Goal: Register for event/course

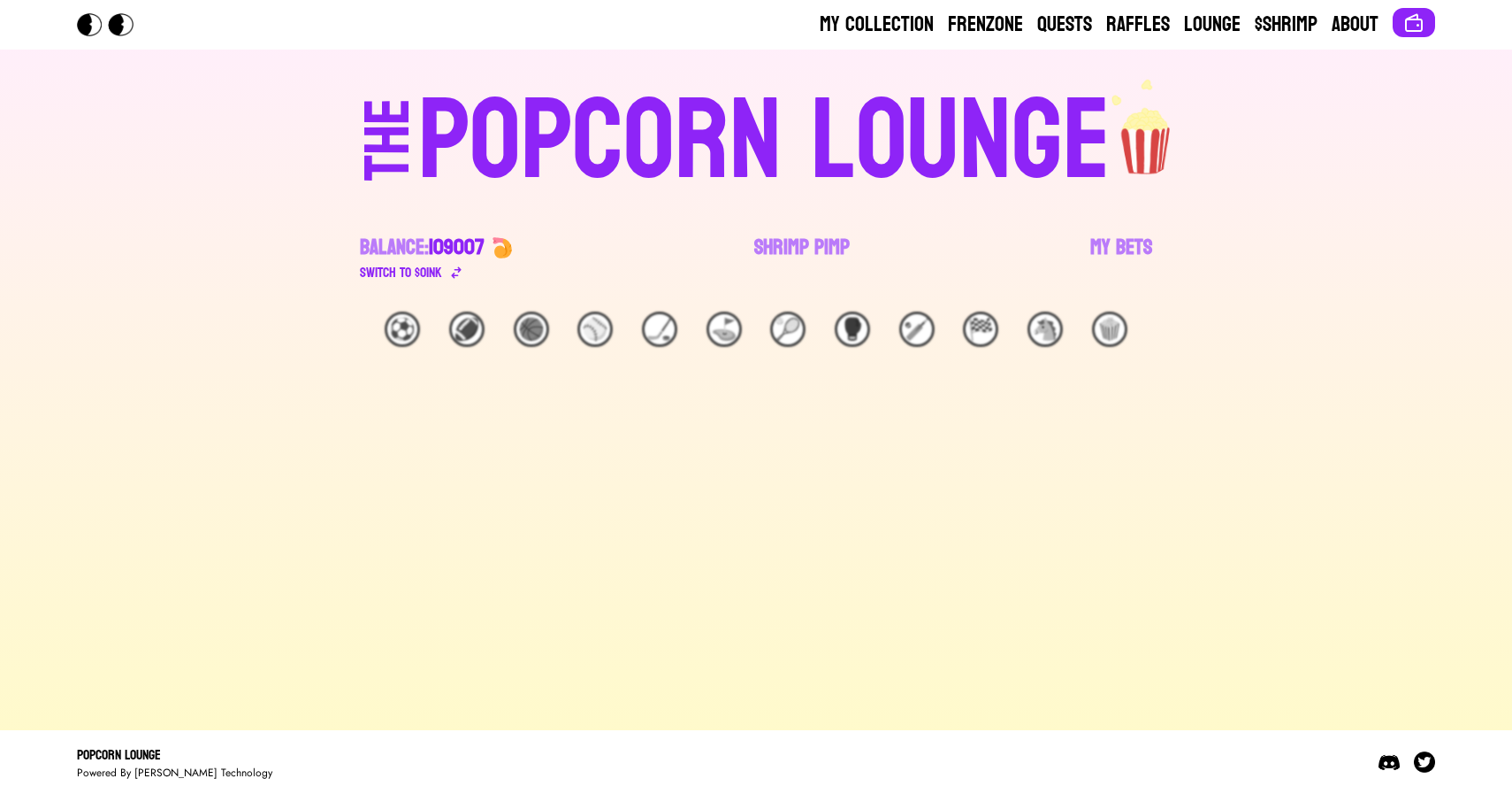
click at [795, 247] on link "Shrimp Pimp" at bounding box center [801, 258] width 96 height 49
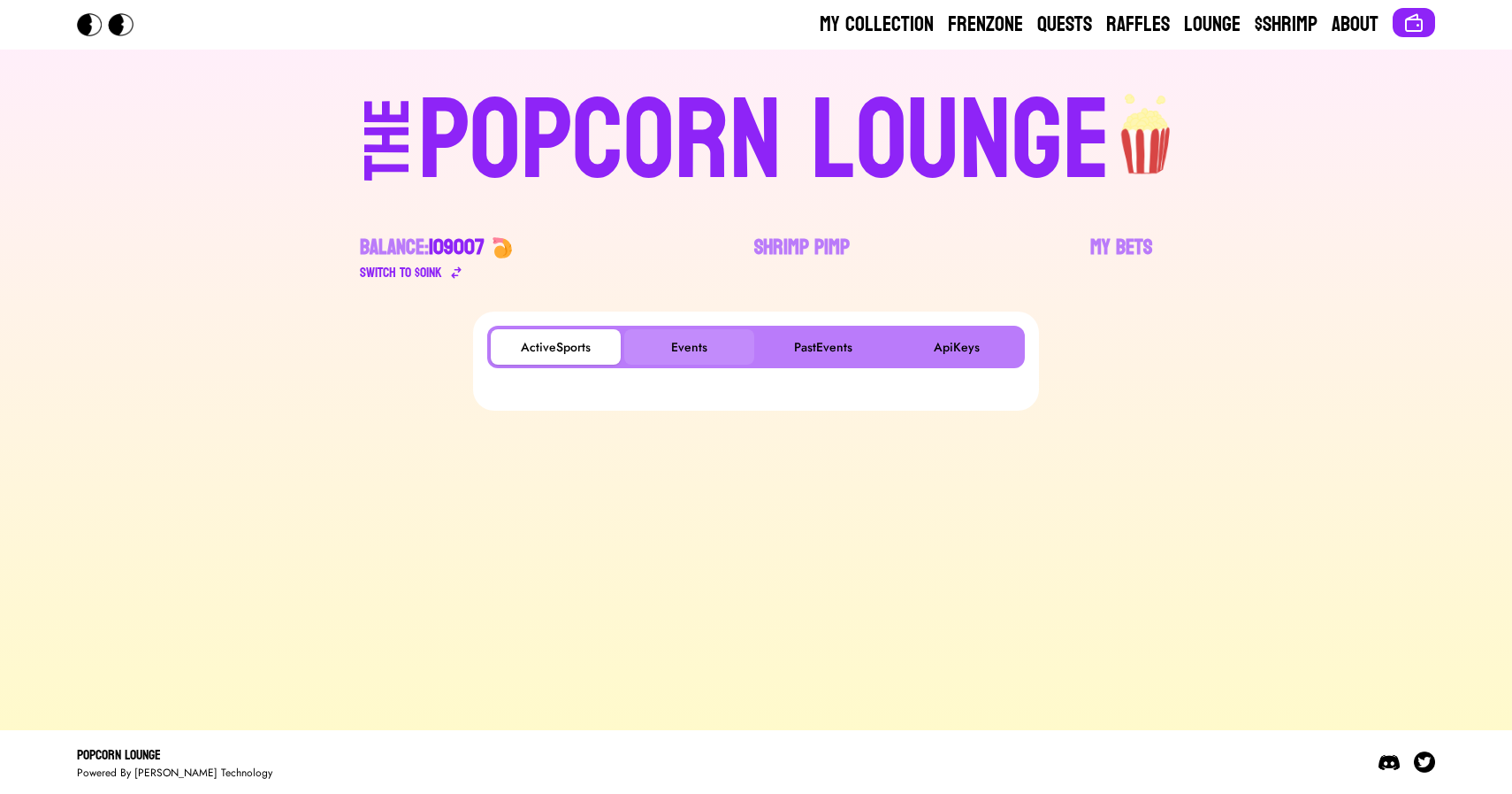
click at [716, 331] on button "Events" at bounding box center [689, 347] width 130 height 36
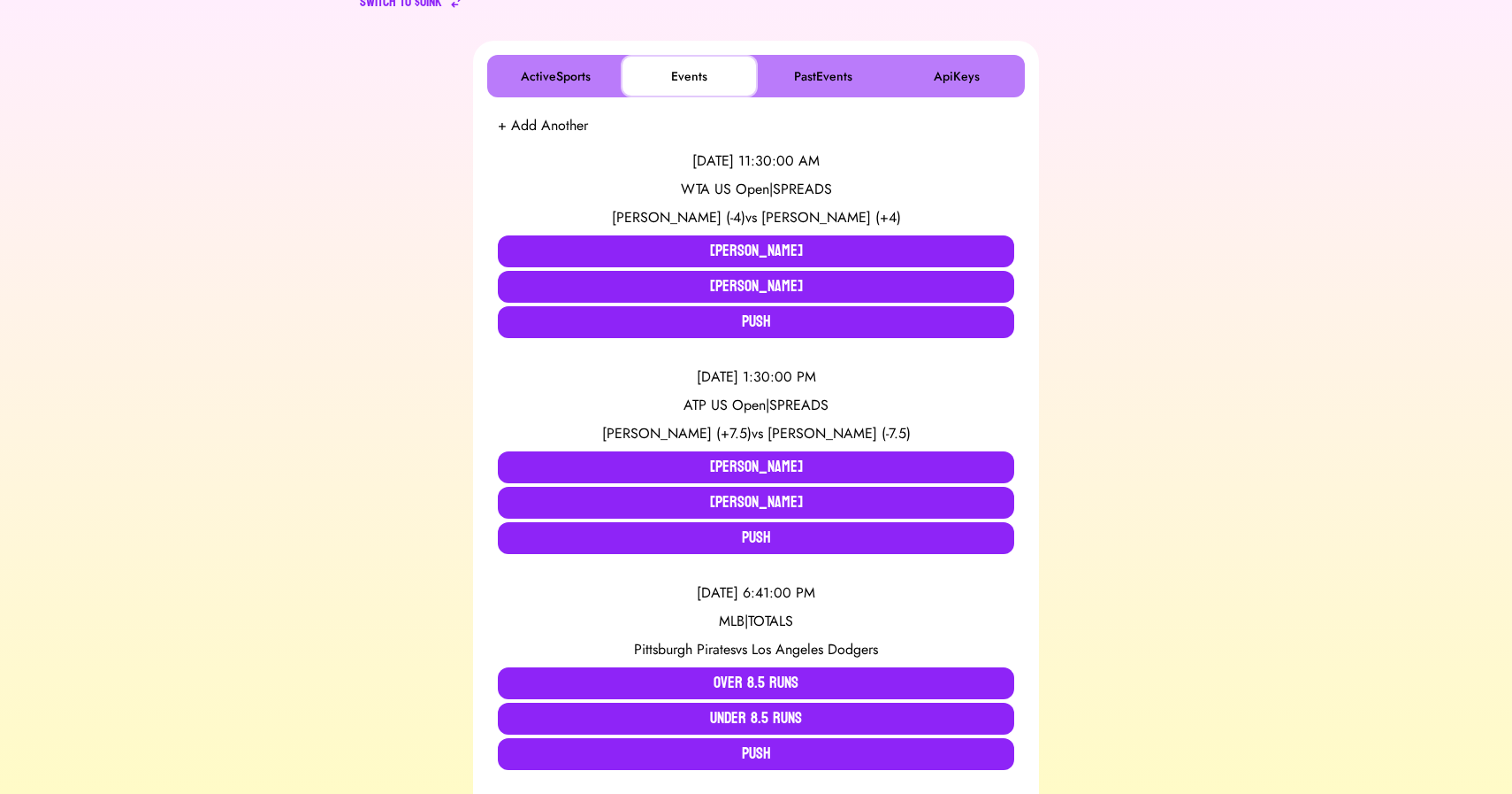
scroll to position [297, 0]
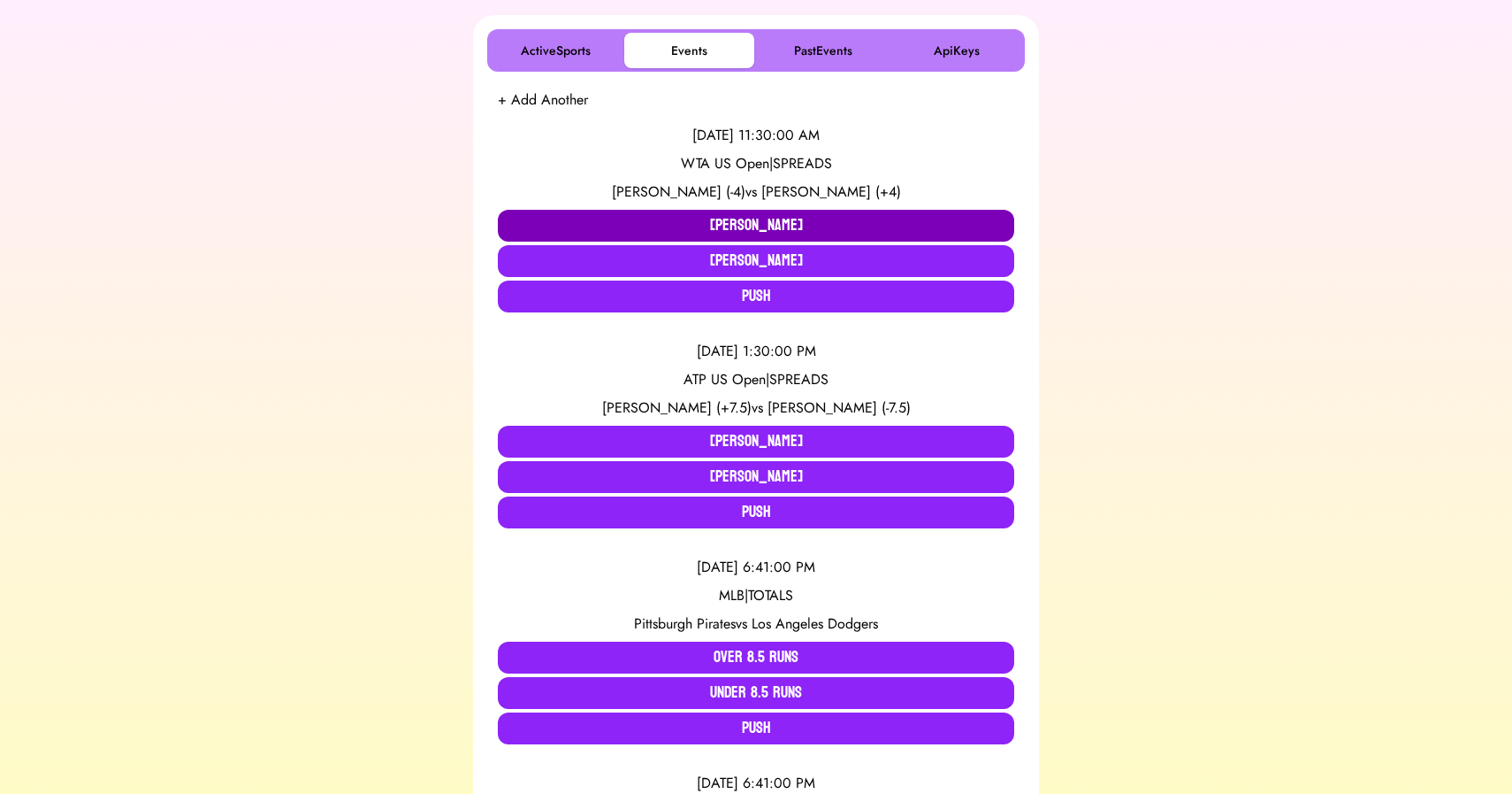
click at [721, 222] on button "Jessica Pegula" at bounding box center [756, 225] width 517 height 32
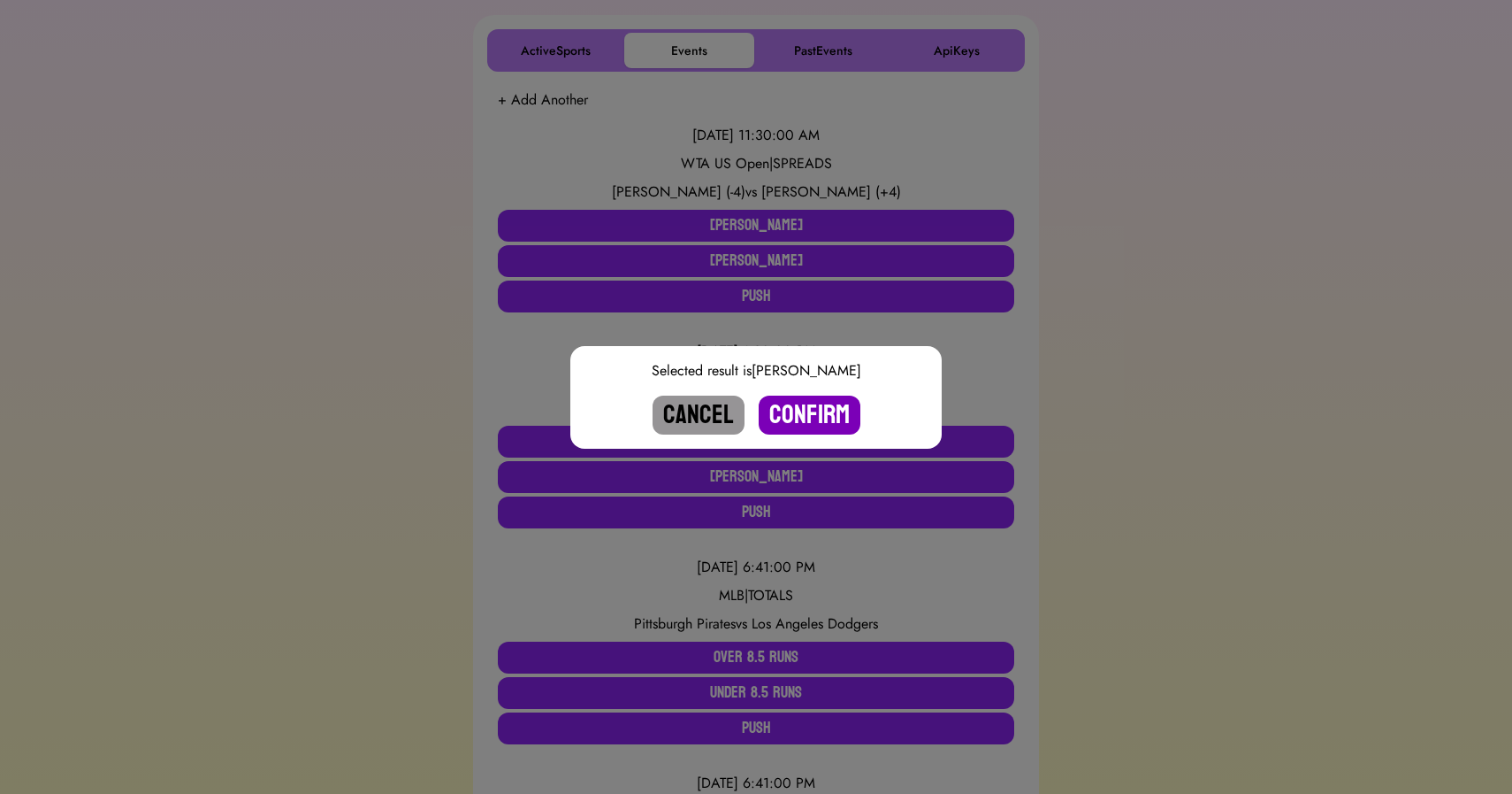
click at [795, 415] on button "Confirm" at bounding box center [809, 414] width 101 height 39
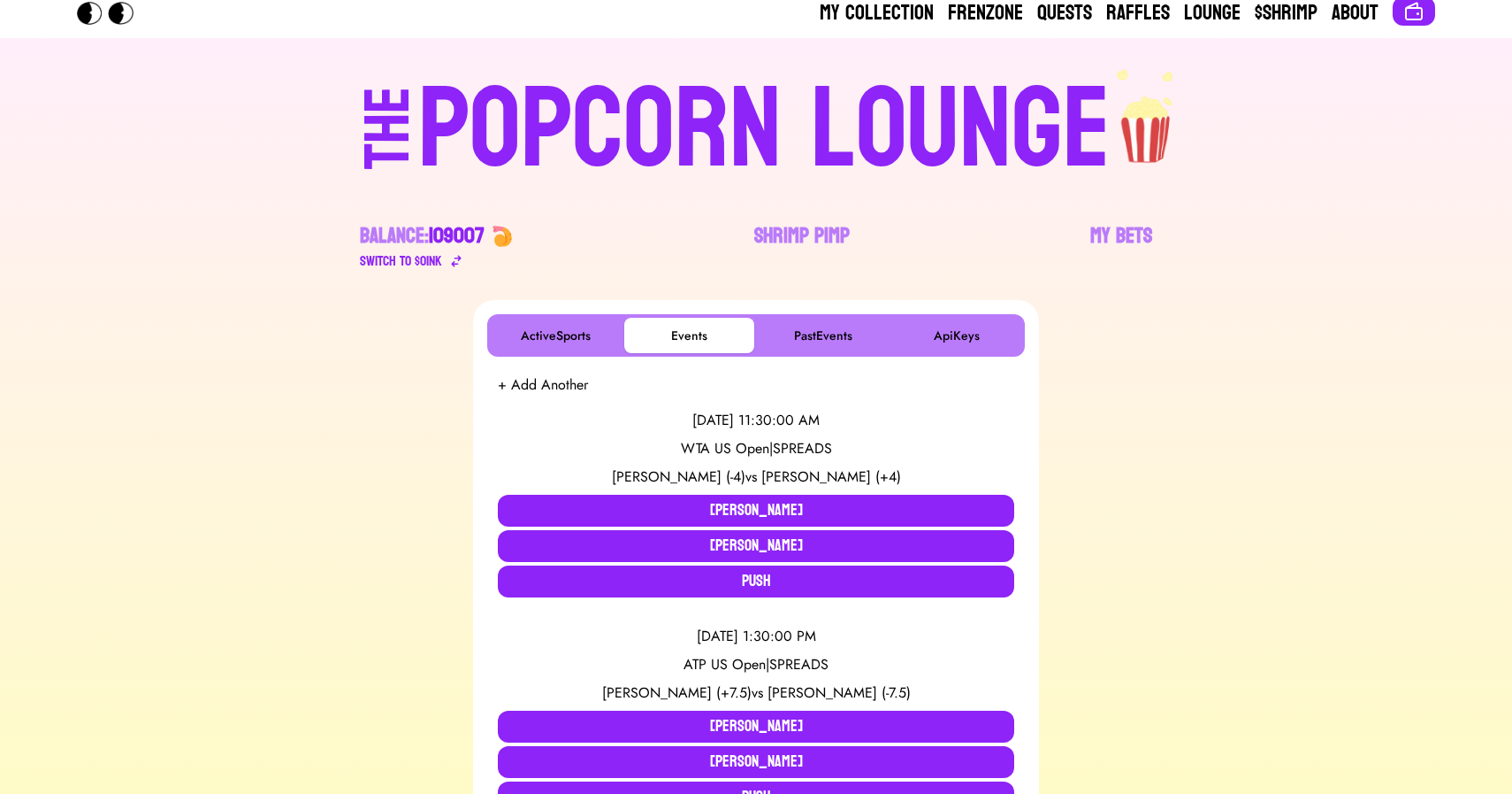
scroll to position [0, 0]
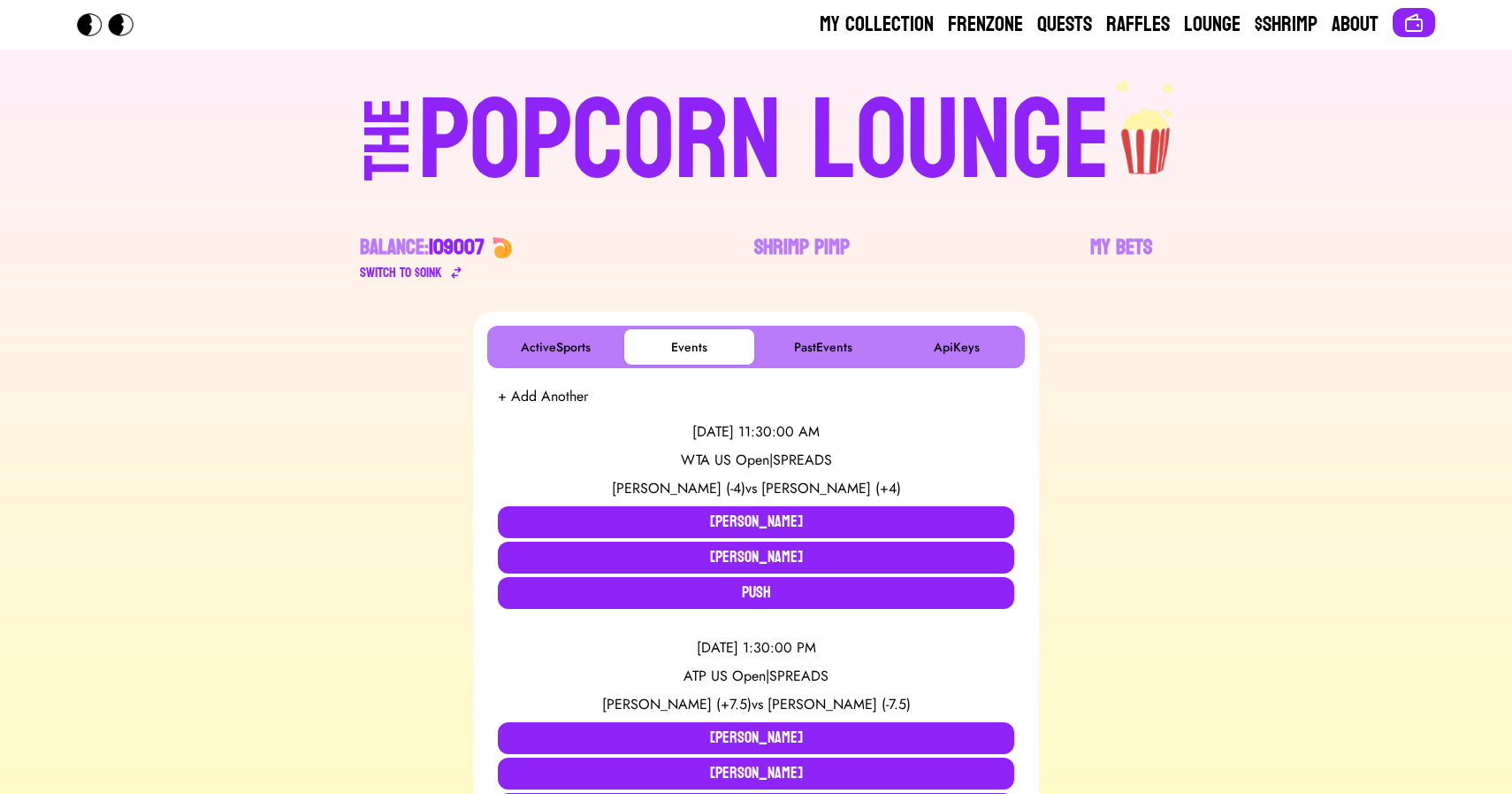
click at [775, 126] on div "POPCORN LOUNGE" at bounding box center [764, 141] width 692 height 113
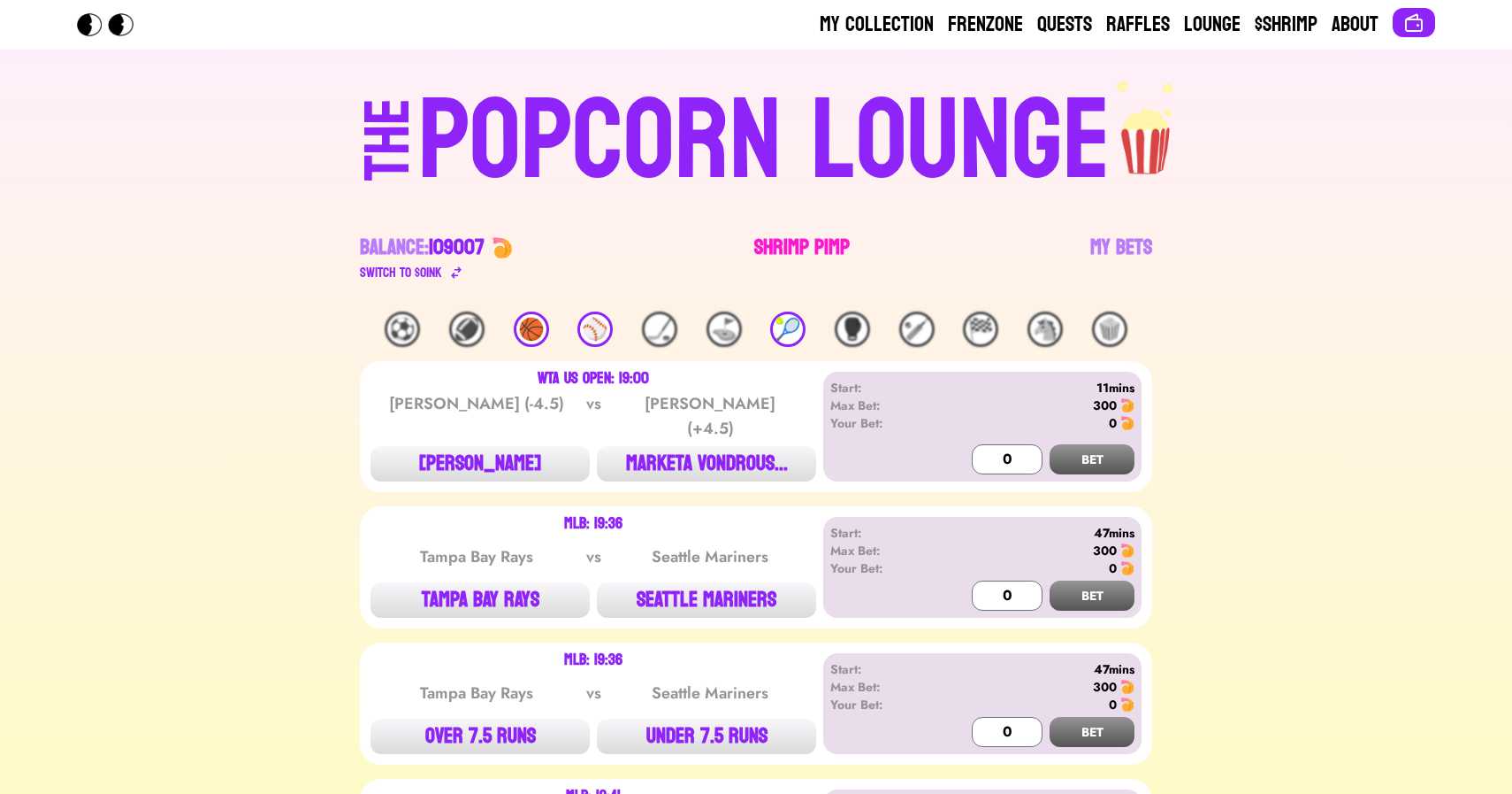
click at [784, 251] on link "Shrimp Pimp" at bounding box center [801, 258] width 96 height 49
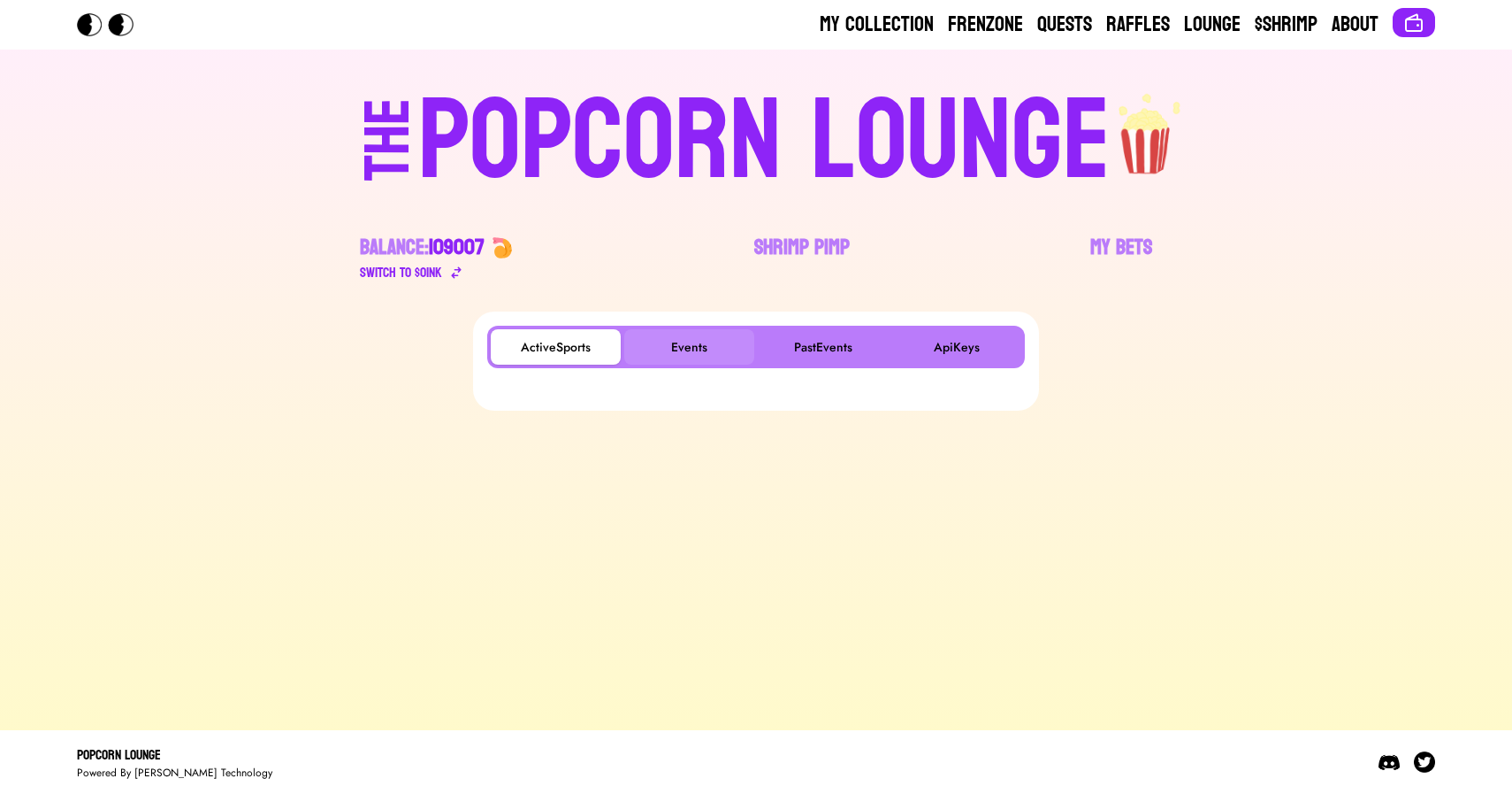
click at [695, 352] on button "Events" at bounding box center [689, 347] width 130 height 36
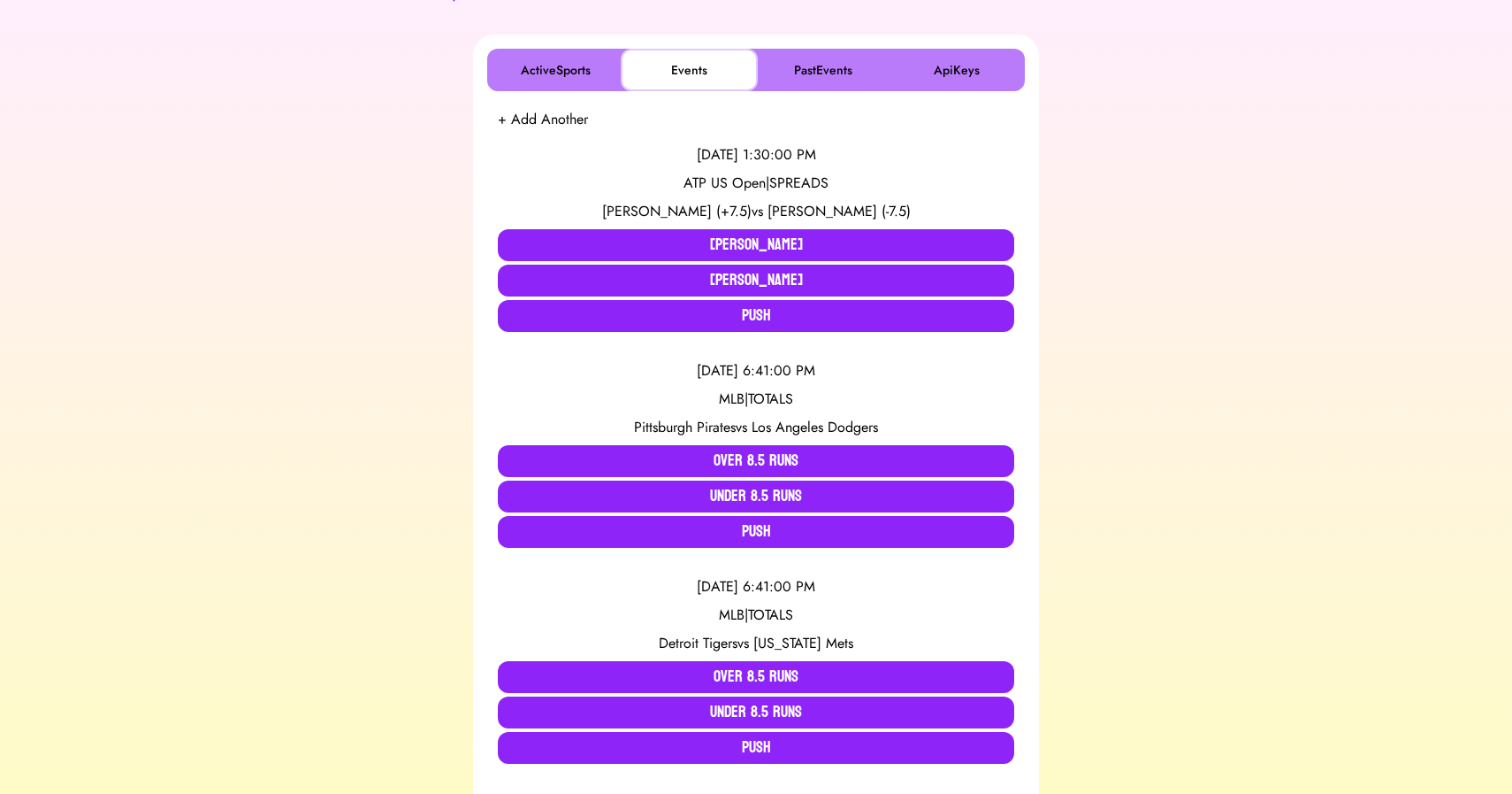
scroll to position [279, 0]
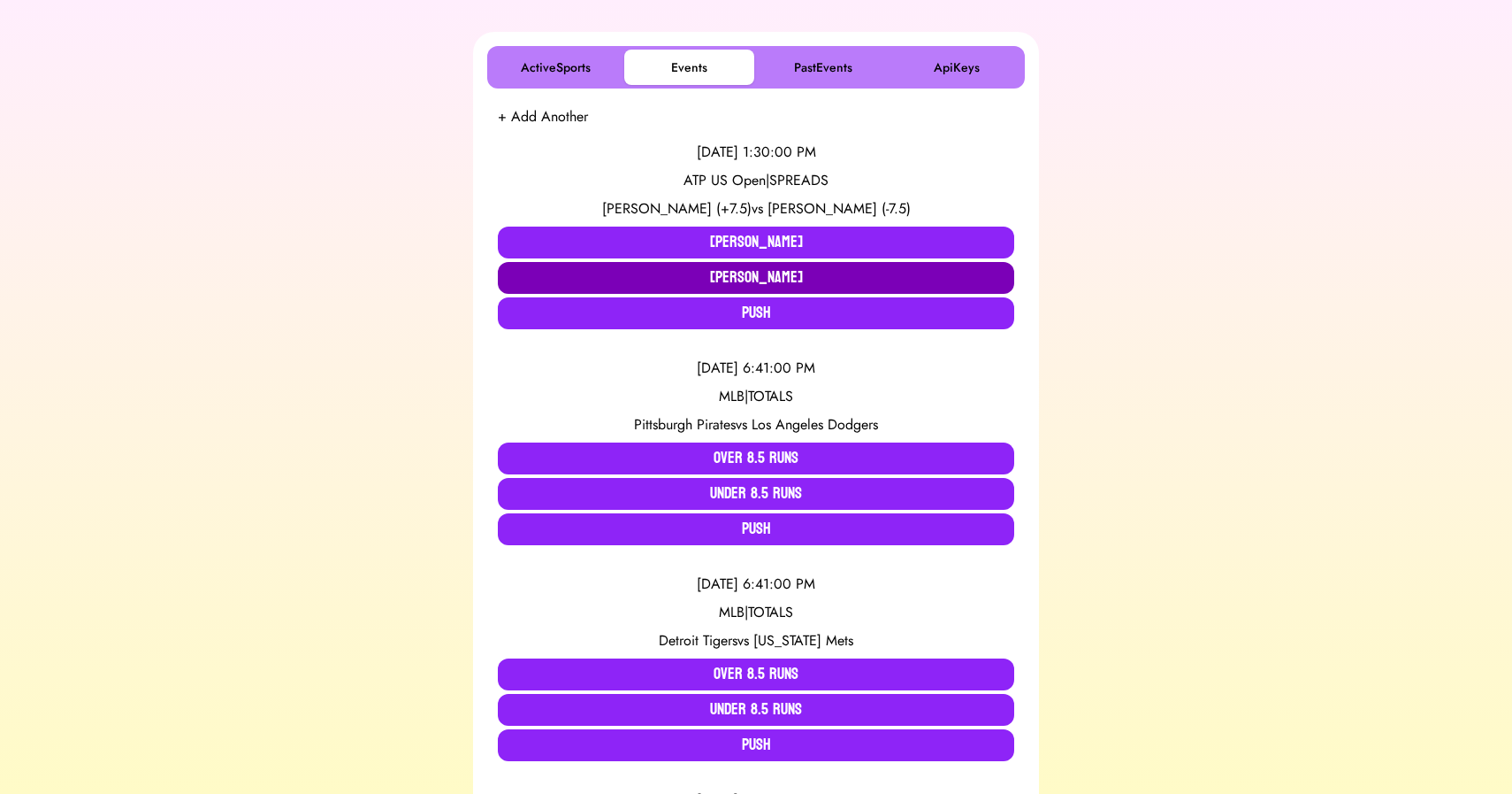
click at [638, 272] on button "Carlos Alcaraz" at bounding box center [756, 277] width 517 height 32
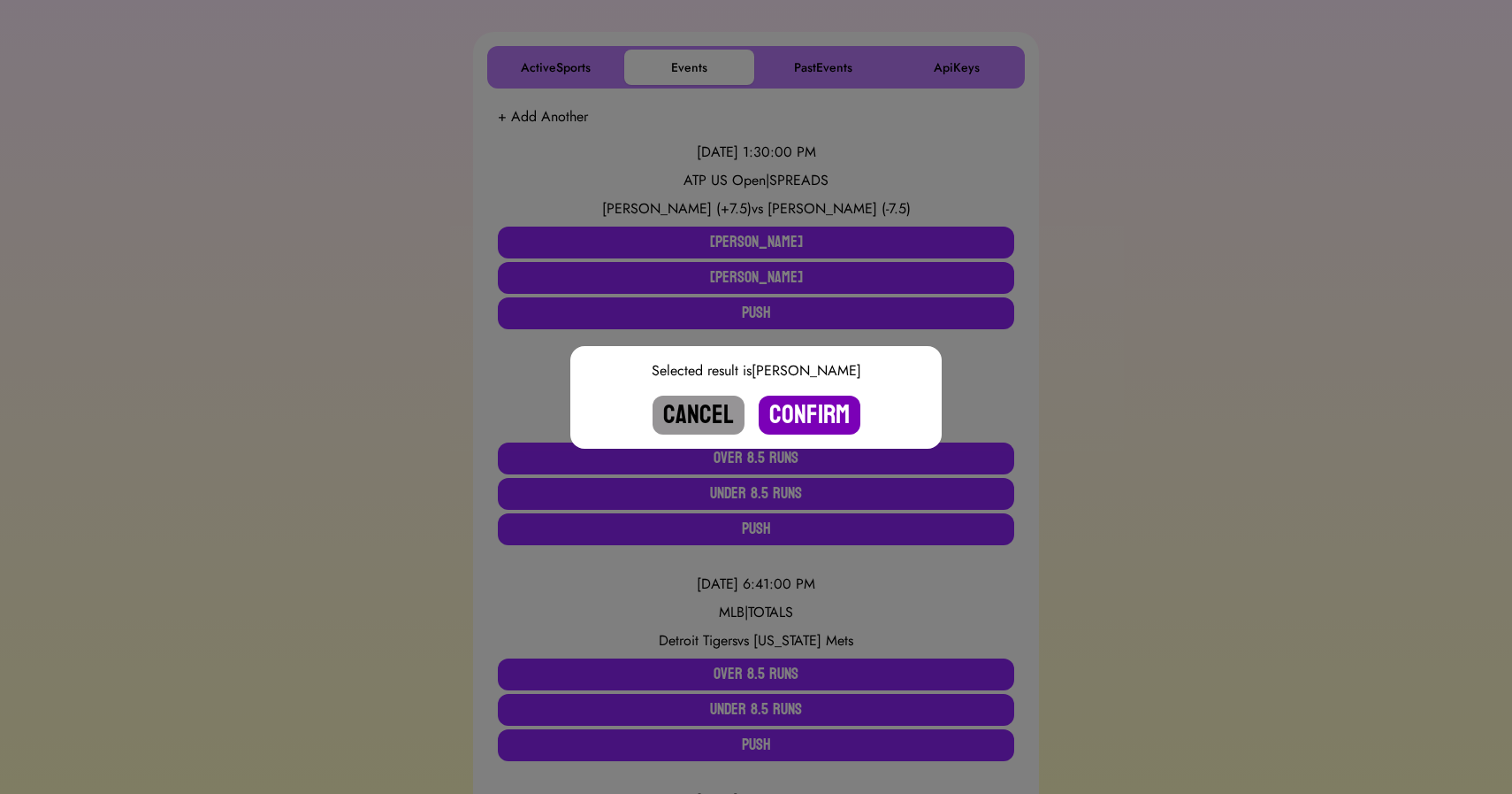
click at [798, 402] on button "Confirm" at bounding box center [809, 414] width 101 height 39
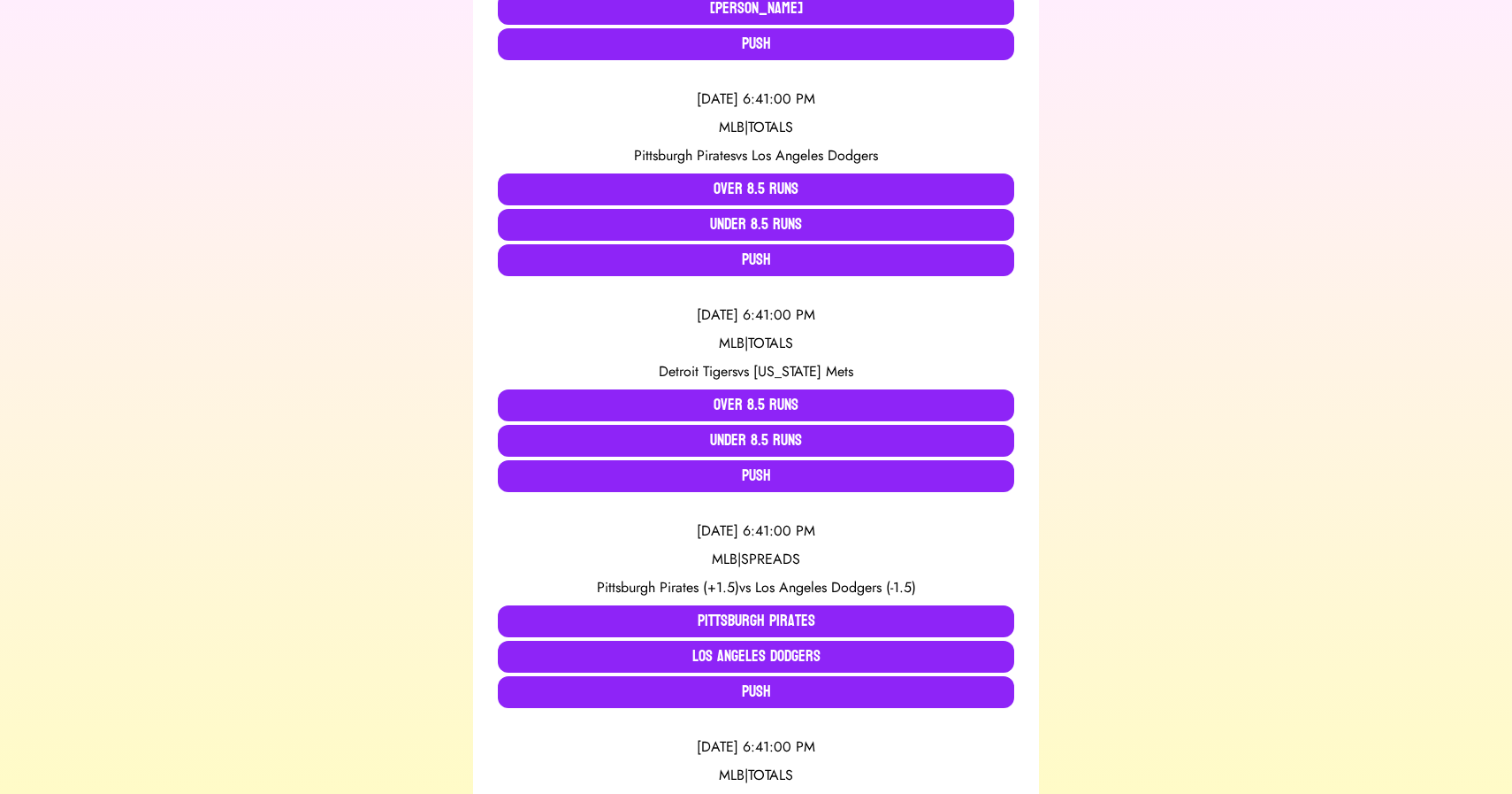
scroll to position [0, 0]
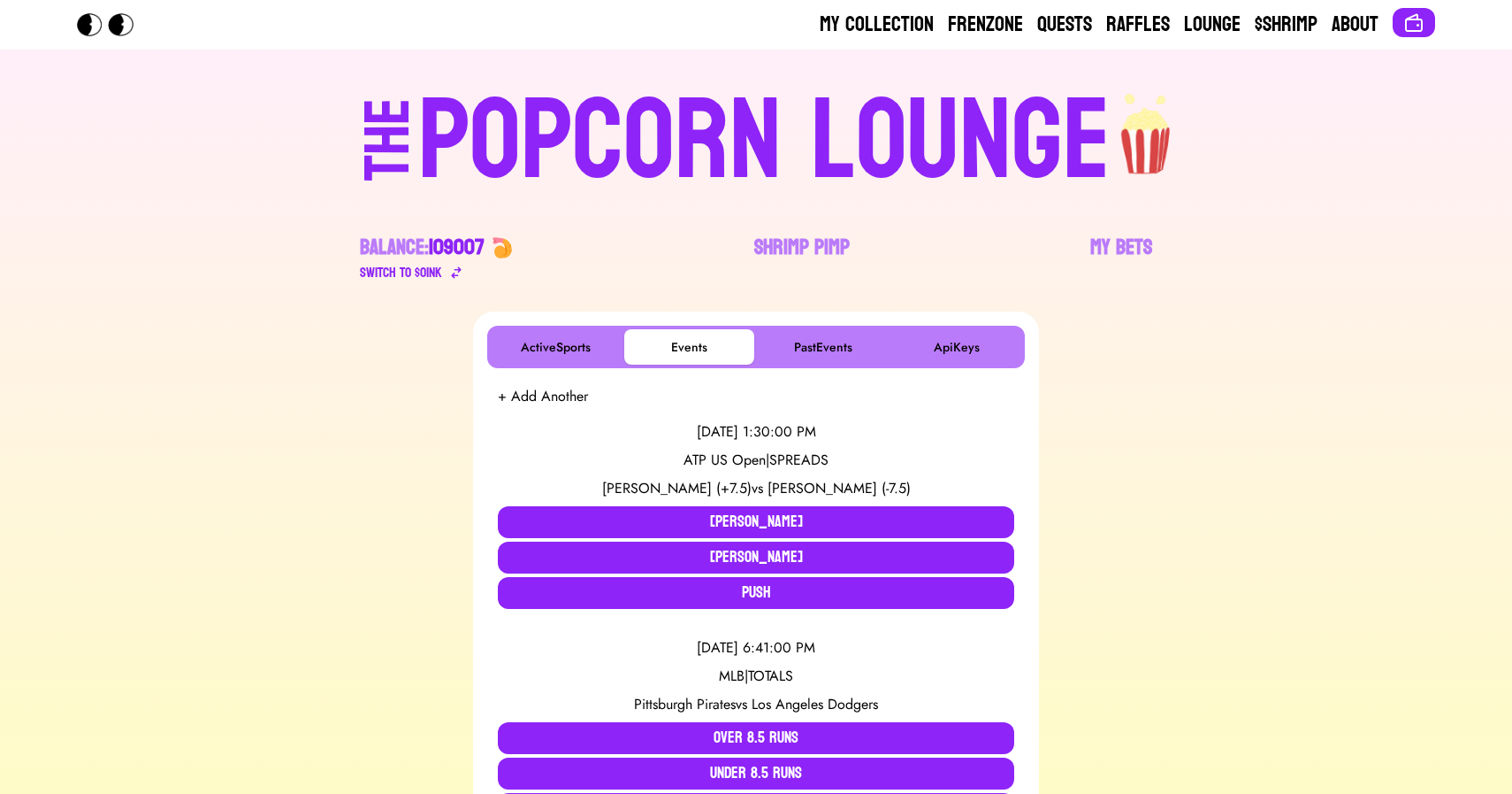
click at [808, 172] on div "POPCORN LOUNGE" at bounding box center [764, 141] width 692 height 113
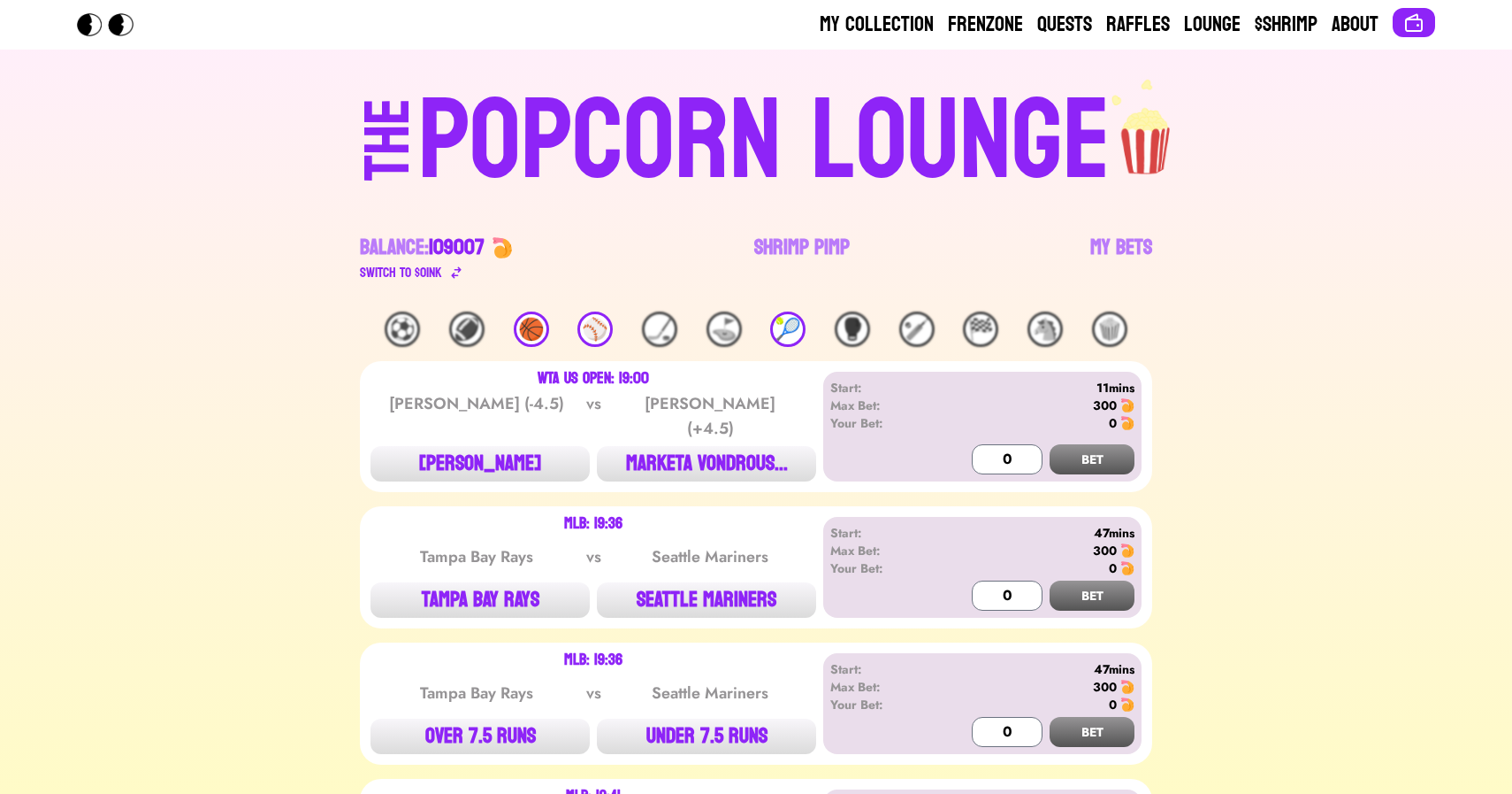
click at [791, 330] on div "🎾" at bounding box center [788, 328] width 36 height 36
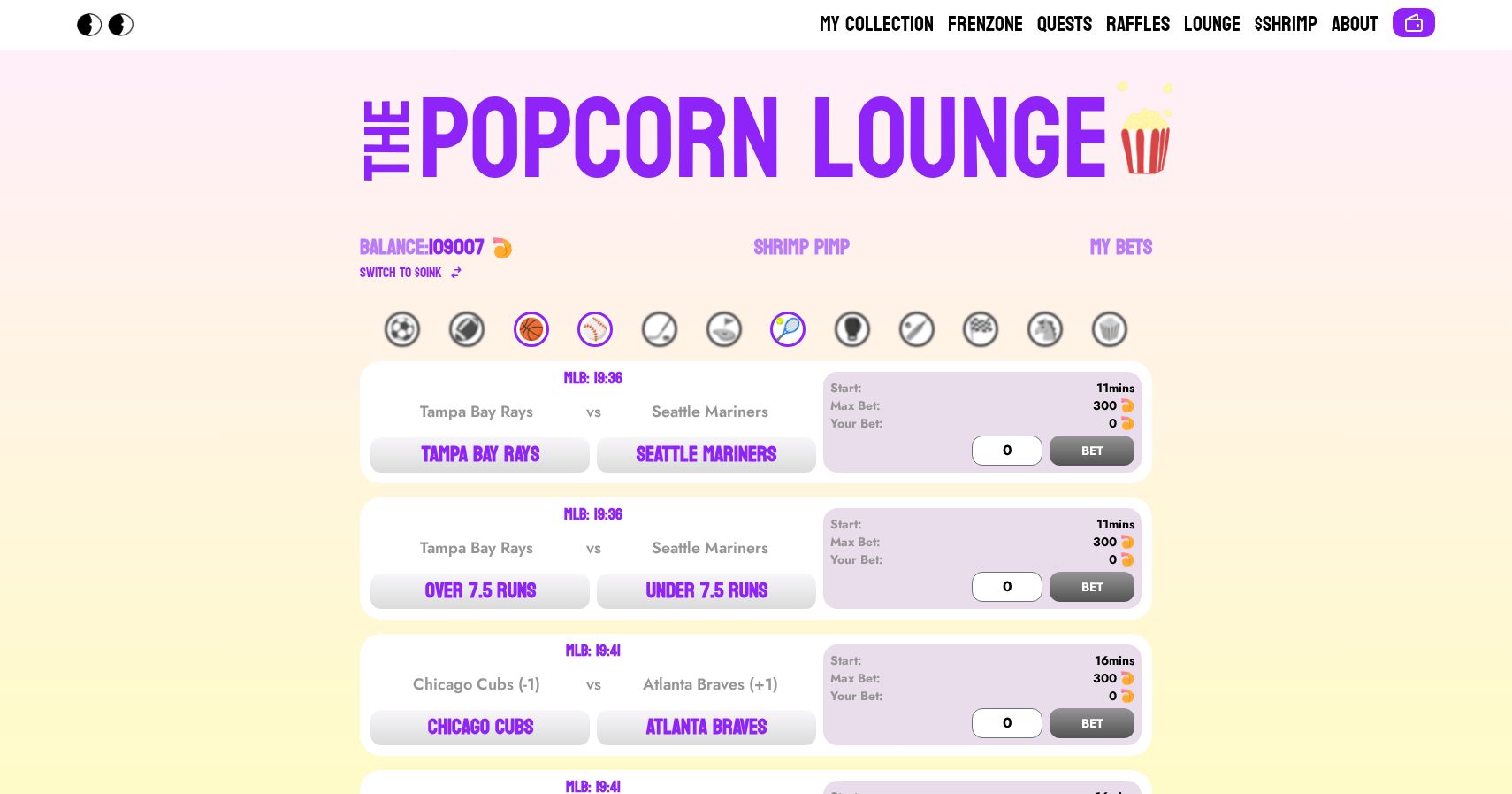
click at [534, 334] on div "🏀" at bounding box center [531, 328] width 36 height 36
